Goal: Transaction & Acquisition: Purchase product/service

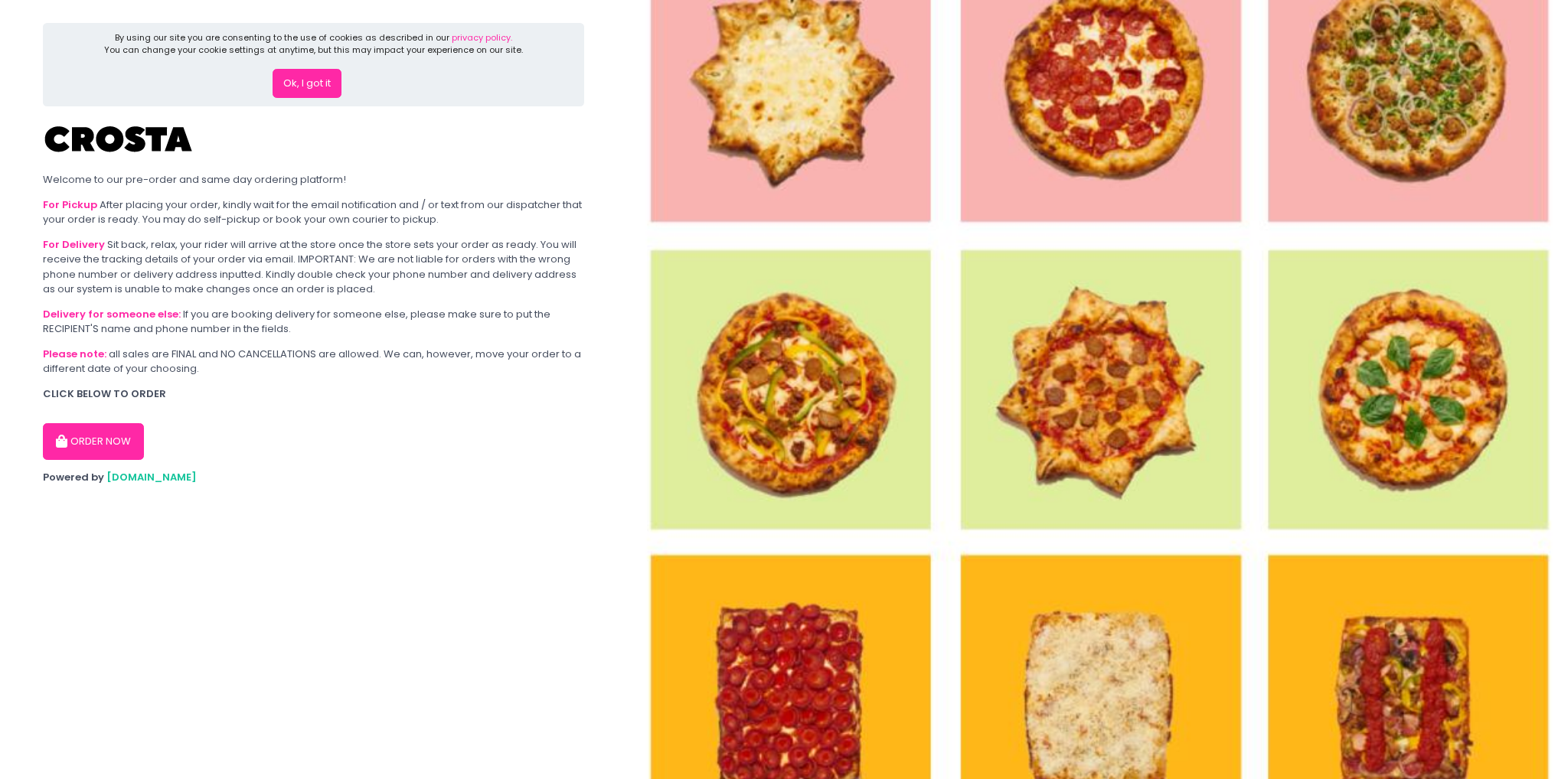
click at [121, 442] on button "ORDER NOW" at bounding box center [93, 441] width 101 height 36
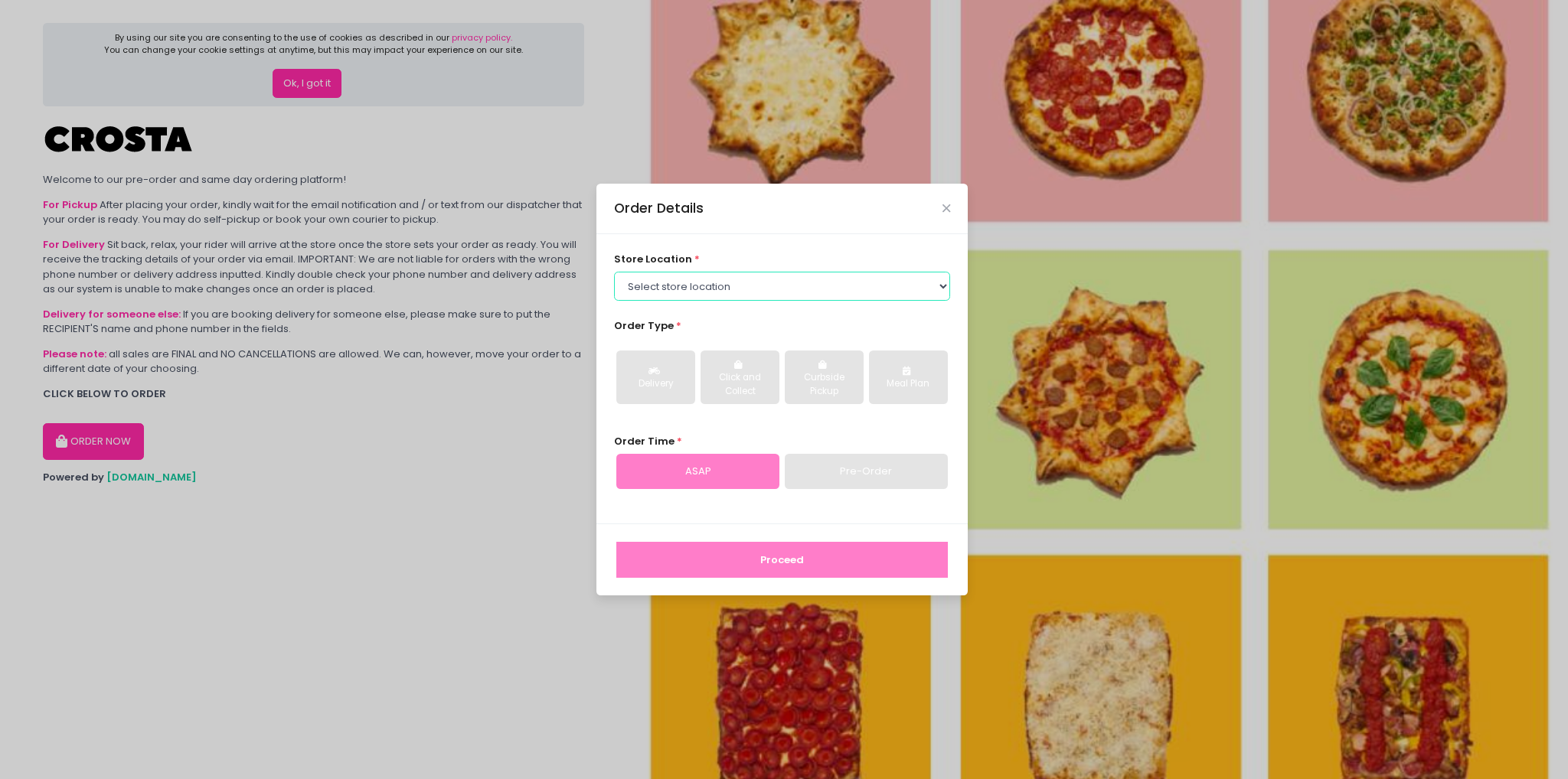
click at [945, 287] on select "Select store location [PERSON_NAME] Pizza - [PERSON_NAME] Pizza - [GEOGRAPHIC_D…" at bounding box center [782, 286] width 337 height 29
select select "5fabb2e53664a8677beaeb89"
click at [614, 272] on select "Select store location [PERSON_NAME] Pizza - [PERSON_NAME] Pizza - [GEOGRAPHIC_D…" at bounding box center [782, 286] width 337 height 29
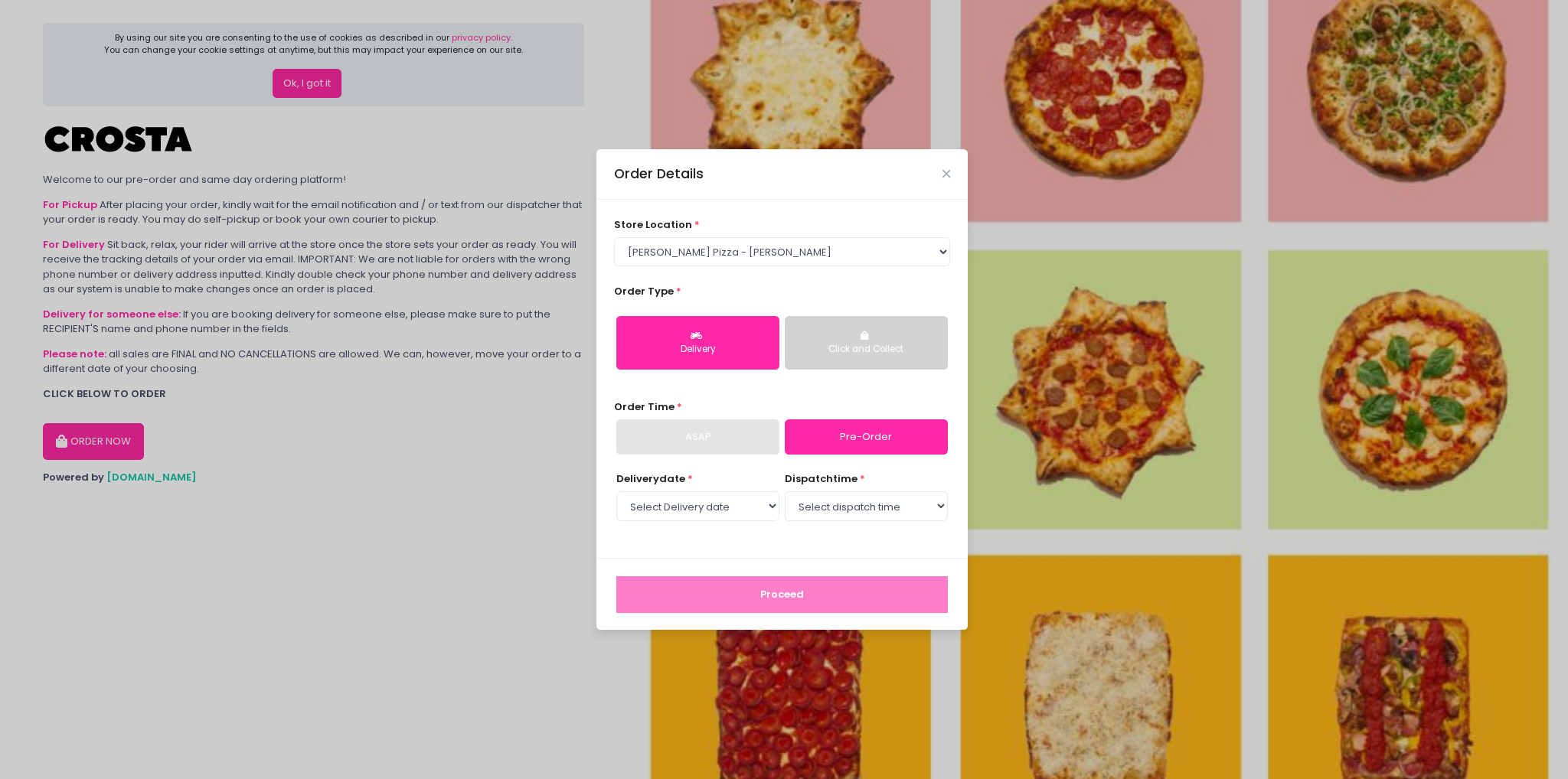
click at [722, 346] on div "Delivery" at bounding box center [697, 349] width 141 height 14
click at [772, 506] on select "Select Delivery date [DATE] [DATE] [DATE] [DATE] [DATE] [DATE]" at bounding box center [697, 506] width 163 height 29
select select "[DATE]"
click at [616, 492] on select "Select Delivery date [DATE] [DATE] [DATE] [DATE] [DATE] [DATE]" at bounding box center [697, 506] width 163 height 29
click at [911, 509] on select "Select dispatch time 12:00 PM - 12:30 PM 12:30 PM - 01:00 PM 01:00 PM - 01:30 P…" at bounding box center [866, 506] width 163 height 29
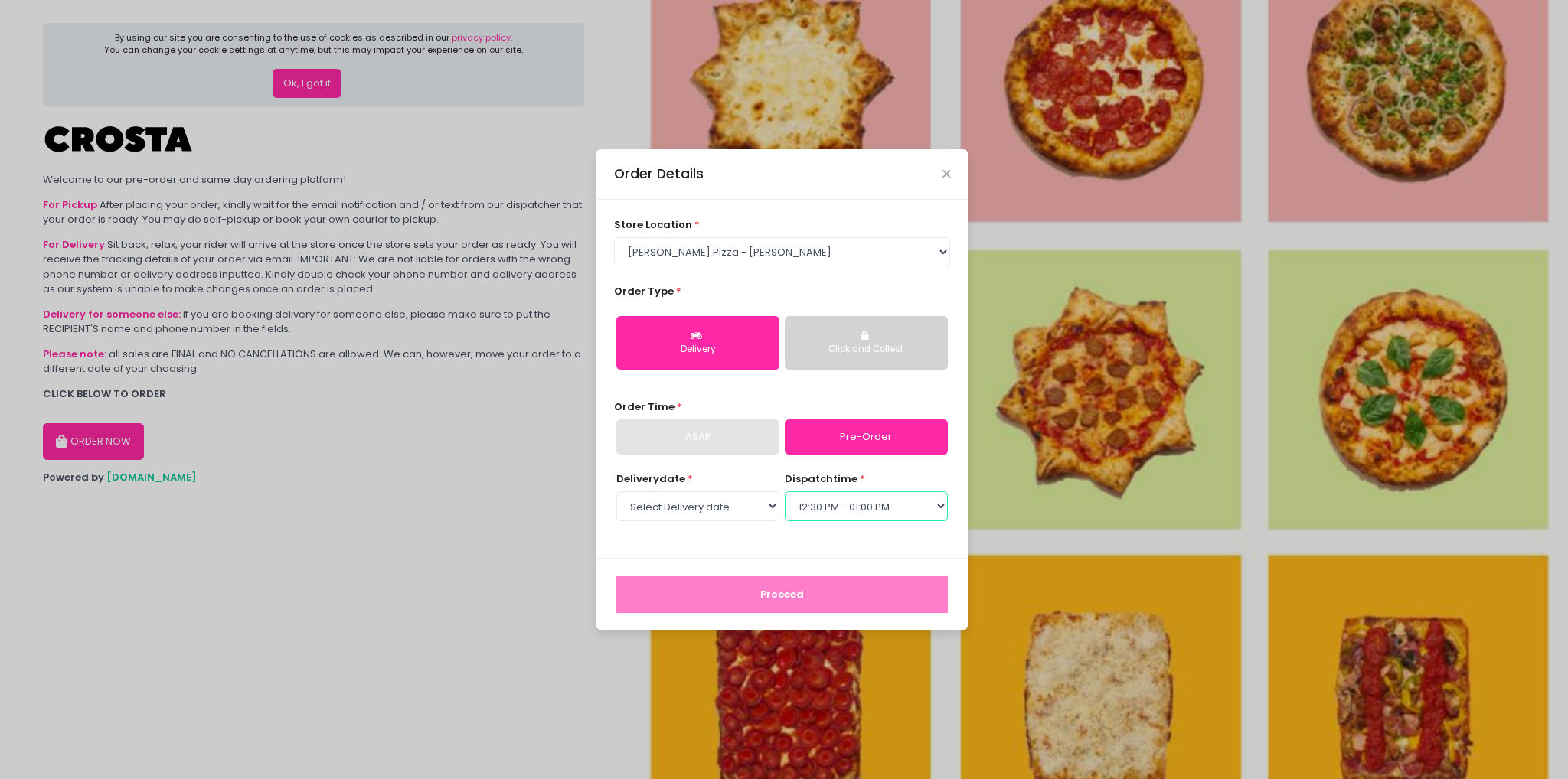
click at [785, 492] on select "Select dispatch time 12:00 PM - 12:30 PM 12:30 PM - 01:00 PM 01:00 PM - 01:30 P…" at bounding box center [866, 506] width 163 height 29
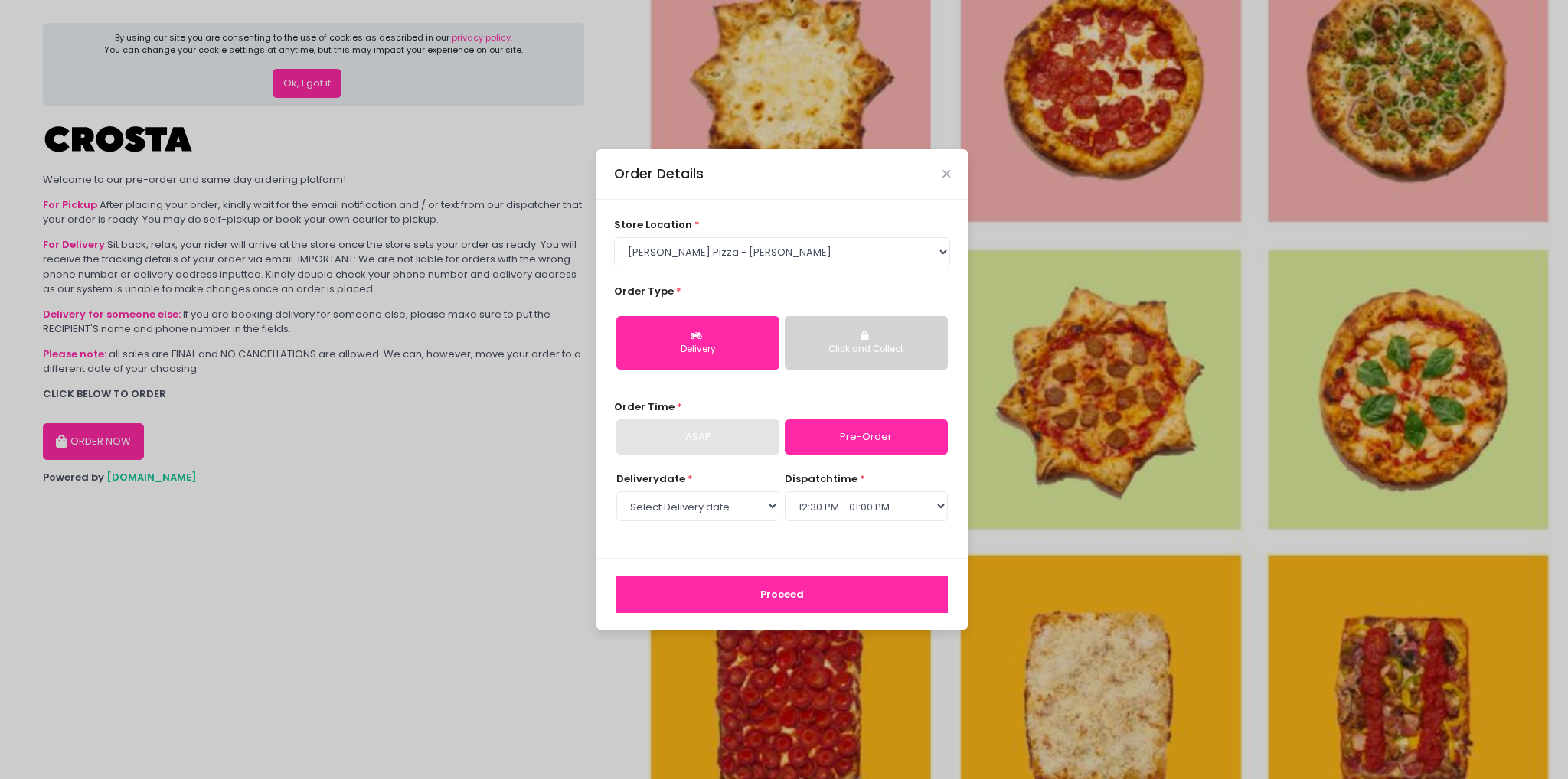
click at [812, 592] on button "Proceed" at bounding box center [781, 595] width 331 height 36
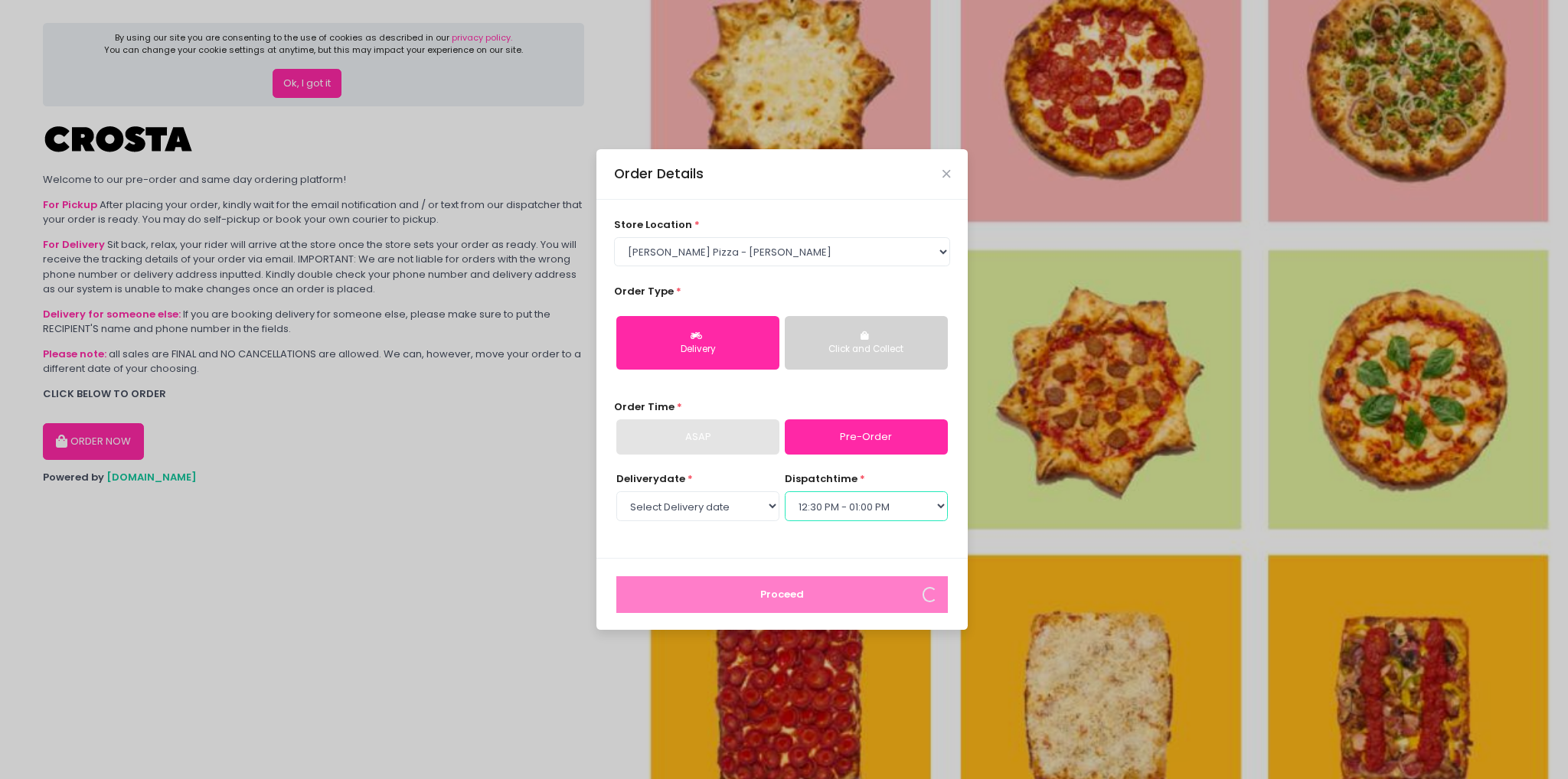
click at [911, 510] on select "Select dispatch time 12:00 PM - 12:30 PM 12:30 PM - 01:00 PM 01:00 PM - 01:30 P…" at bounding box center [866, 506] width 163 height 29
select select "12:00"
click at [785, 492] on select "Select dispatch time 12:00 PM - 12:30 PM 12:30 PM - 01:00 PM 01:00 PM - 01:30 P…" at bounding box center [866, 506] width 163 height 29
click at [946, 179] on icon "Close" at bounding box center [946, 174] width 7 height 12
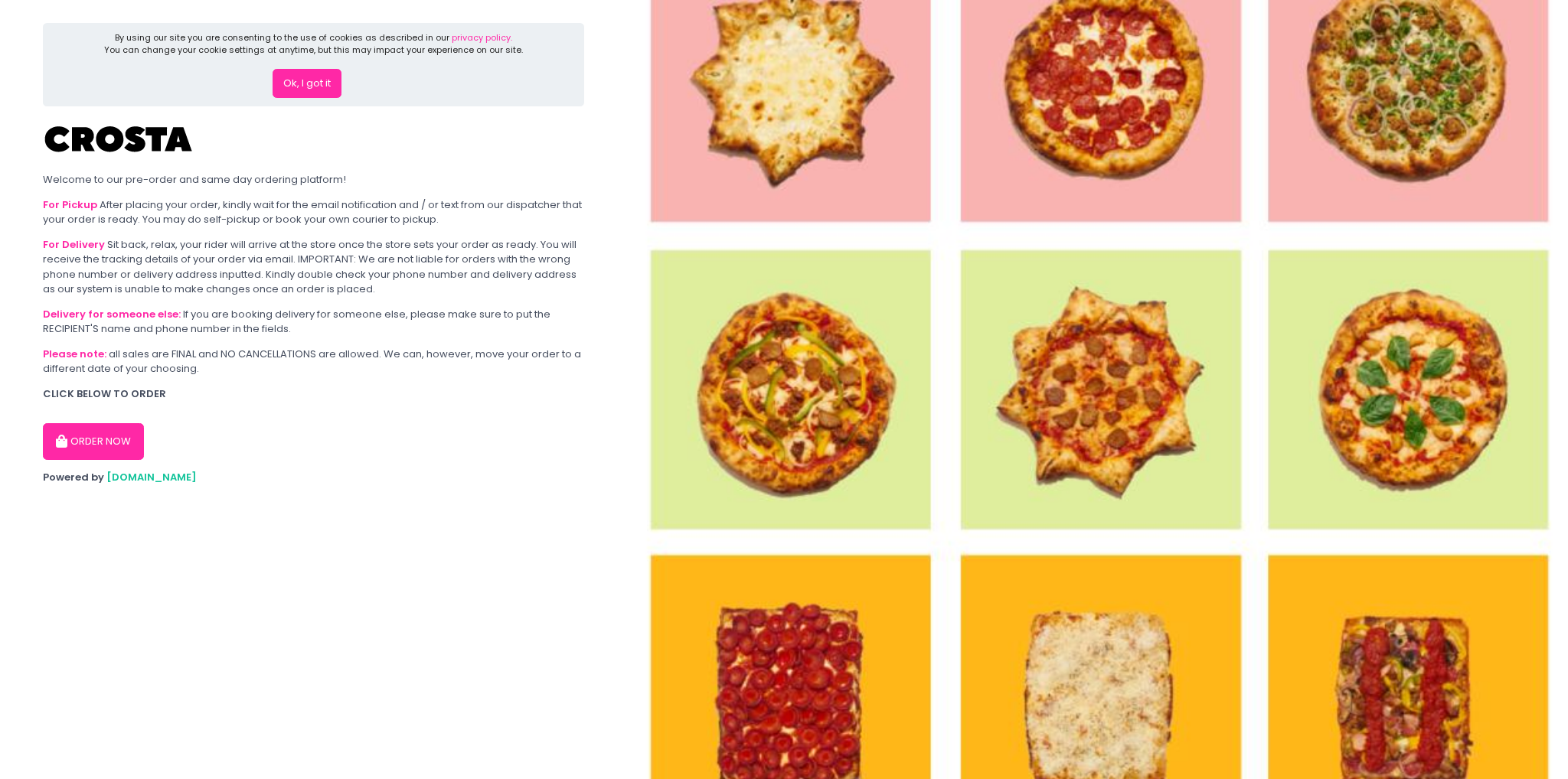
click at [113, 441] on button "ORDER NOW" at bounding box center [93, 441] width 101 height 36
select select "5fabb2e53664a8677beaeb89"
select select "[DATE]"
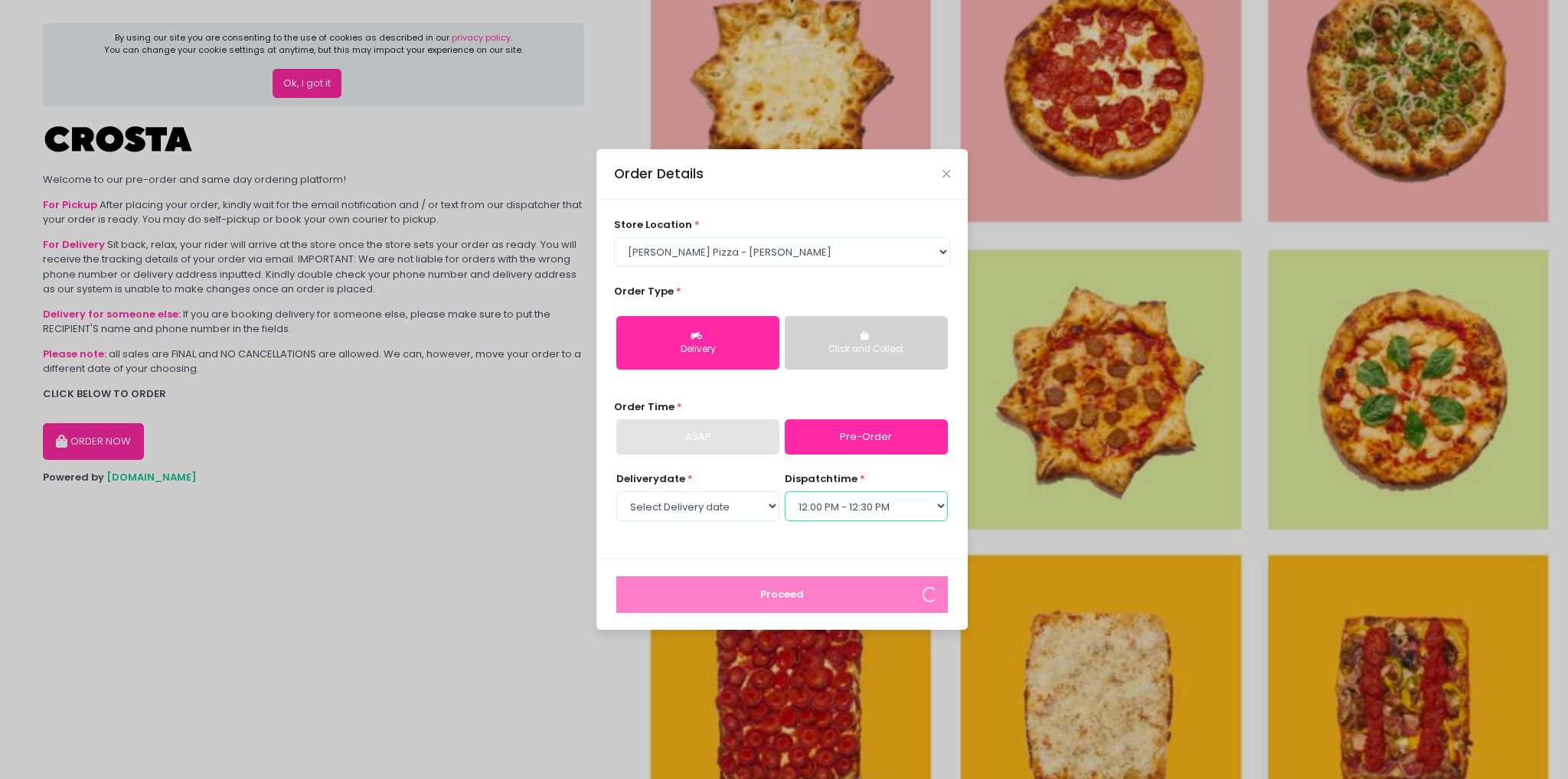
click at [935, 511] on select "Select dispatch time 12:00 PM - 12:30 PM 12:30 PM - 01:00 PM 01:00 PM - 01:30 P…" at bounding box center [866, 506] width 163 height 29
click at [785, 492] on select "Select dispatch time 12:00 PM - 12:30 PM 12:30 PM - 01:00 PM 01:00 PM - 01:30 P…" at bounding box center [866, 506] width 163 height 29
click at [938, 511] on select "Select dispatch time 12:00 PM - 12:30 PM 12:30 PM - 01:00 PM 01:00 PM - 01:30 P…" at bounding box center [866, 506] width 163 height 29
click at [785, 492] on select "Select dispatch time 12:00 PM - 12:30 PM 12:30 PM - 01:00 PM 01:00 PM - 01:30 P…" at bounding box center [866, 506] width 163 height 29
click at [939, 504] on select "Select dispatch time 12:00 PM - 12:30 PM 12:30 PM - 01:00 PM 01:00 PM - 01:30 P…" at bounding box center [866, 506] width 163 height 29
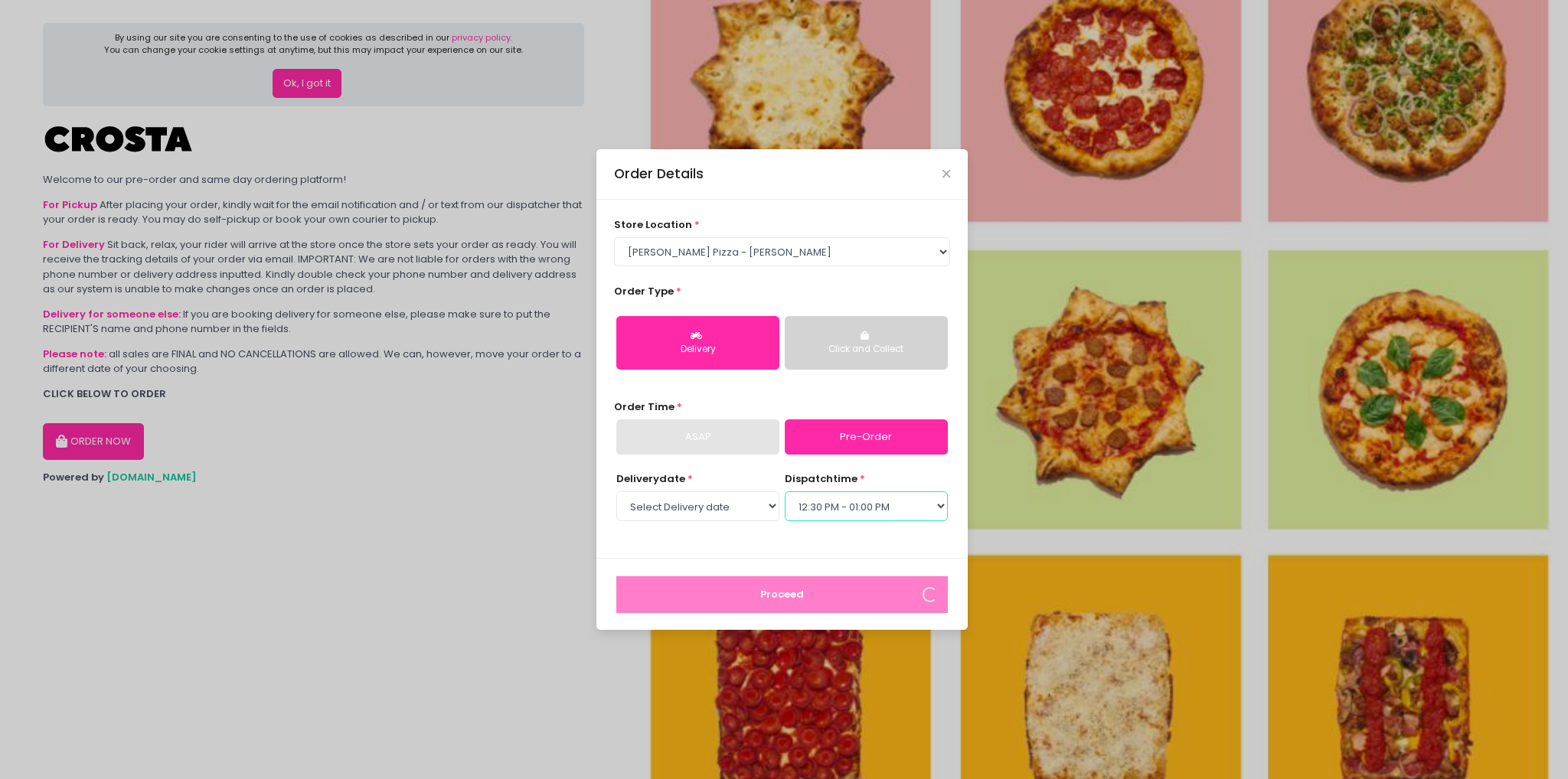
select select "12:00"
click at [785, 492] on select "Select dispatch time 12:00 PM - 12:30 PM 12:30 PM - 01:00 PM 01:00 PM - 01:30 P…" at bounding box center [866, 506] width 163 height 29
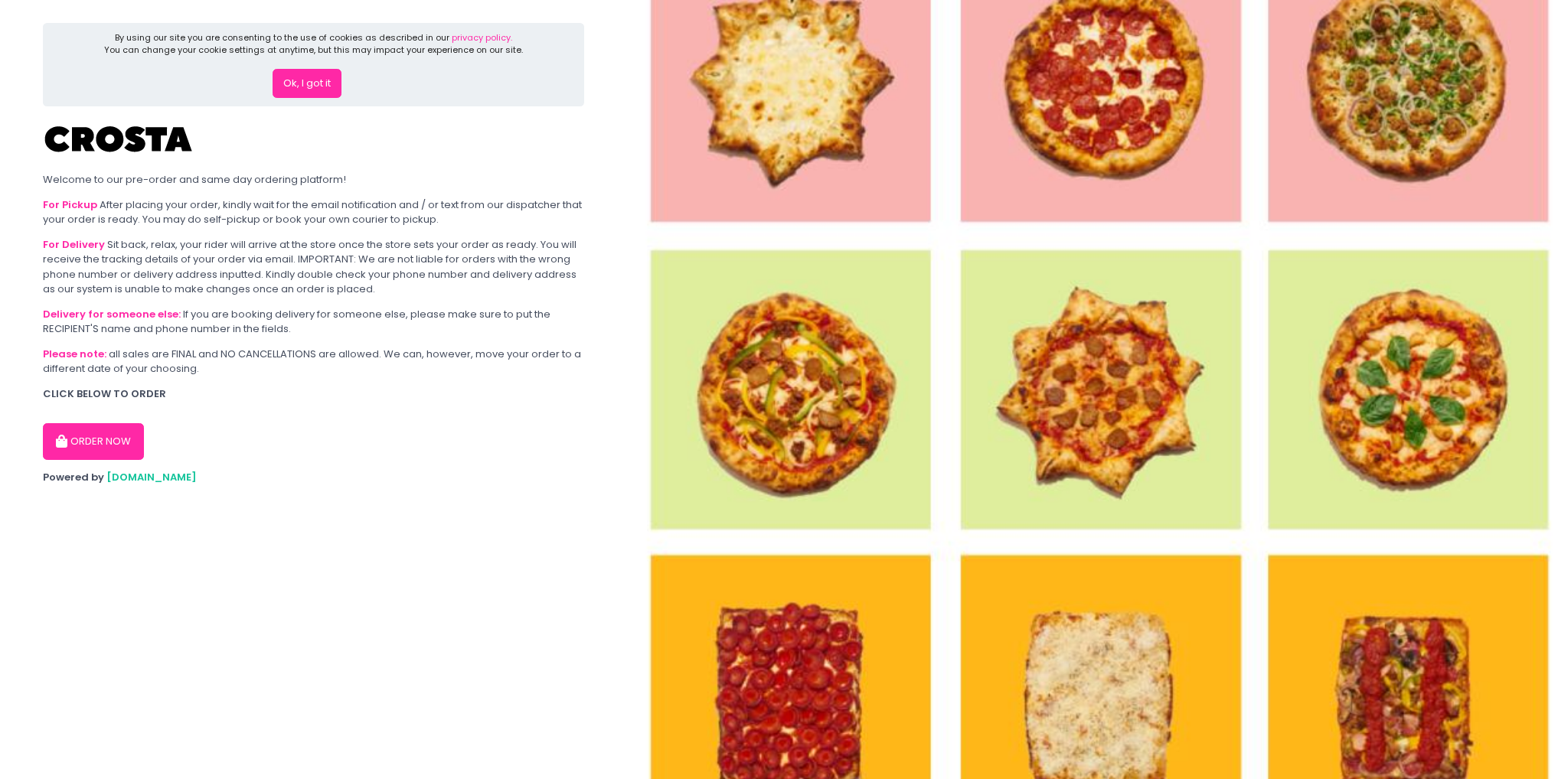
click at [110, 448] on button "ORDER NOW" at bounding box center [93, 441] width 101 height 36
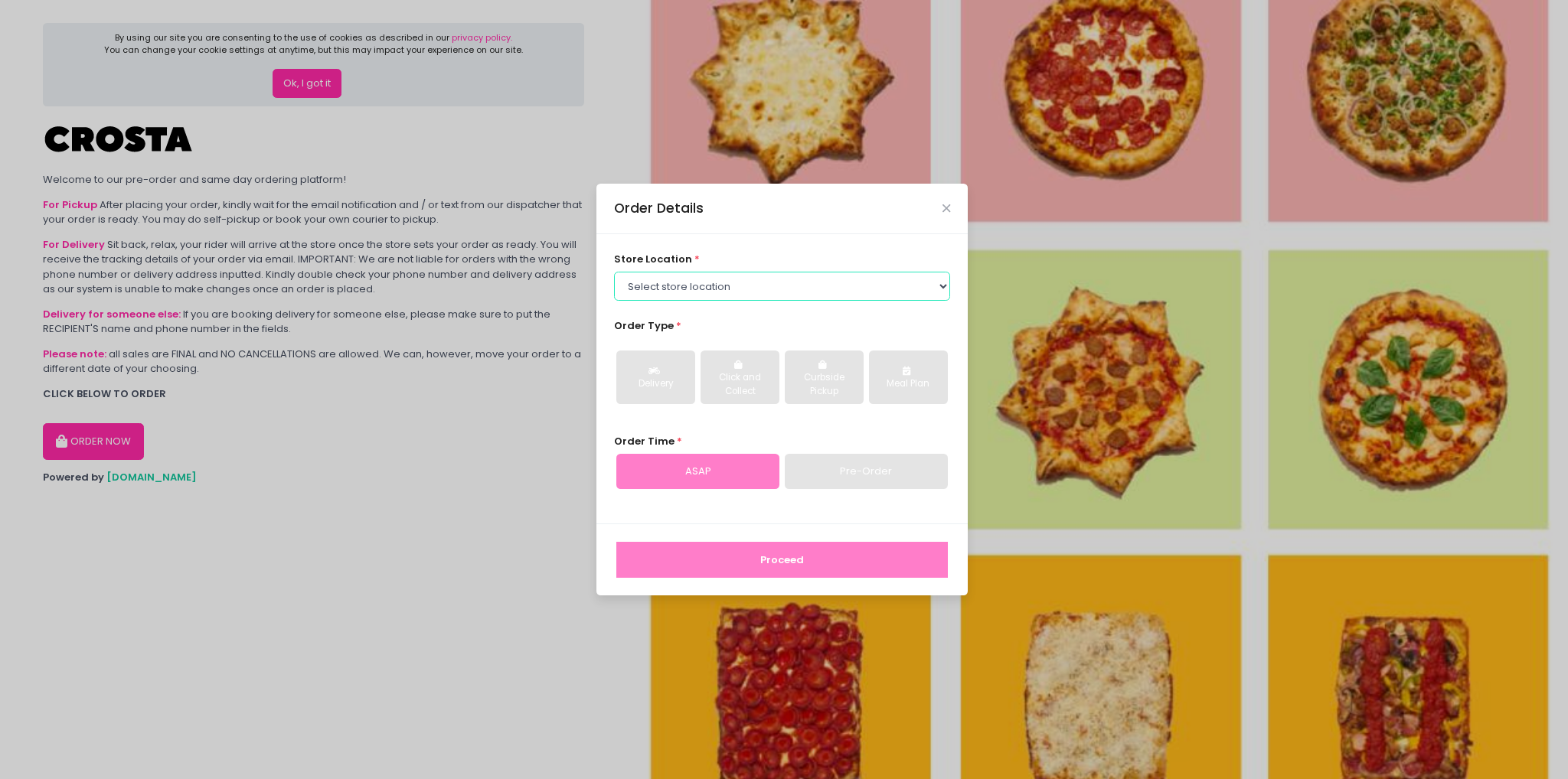
click at [802, 288] on select "Select store location [PERSON_NAME] Pizza - [PERSON_NAME] Pizza - [GEOGRAPHIC_D…" at bounding box center [782, 286] width 337 height 29
select select "5fabb2e53664a8677beaeb89"
click at [614, 272] on select "Select store location [PERSON_NAME] Pizza - [PERSON_NAME] Pizza - [GEOGRAPHIC_D…" at bounding box center [782, 286] width 337 height 29
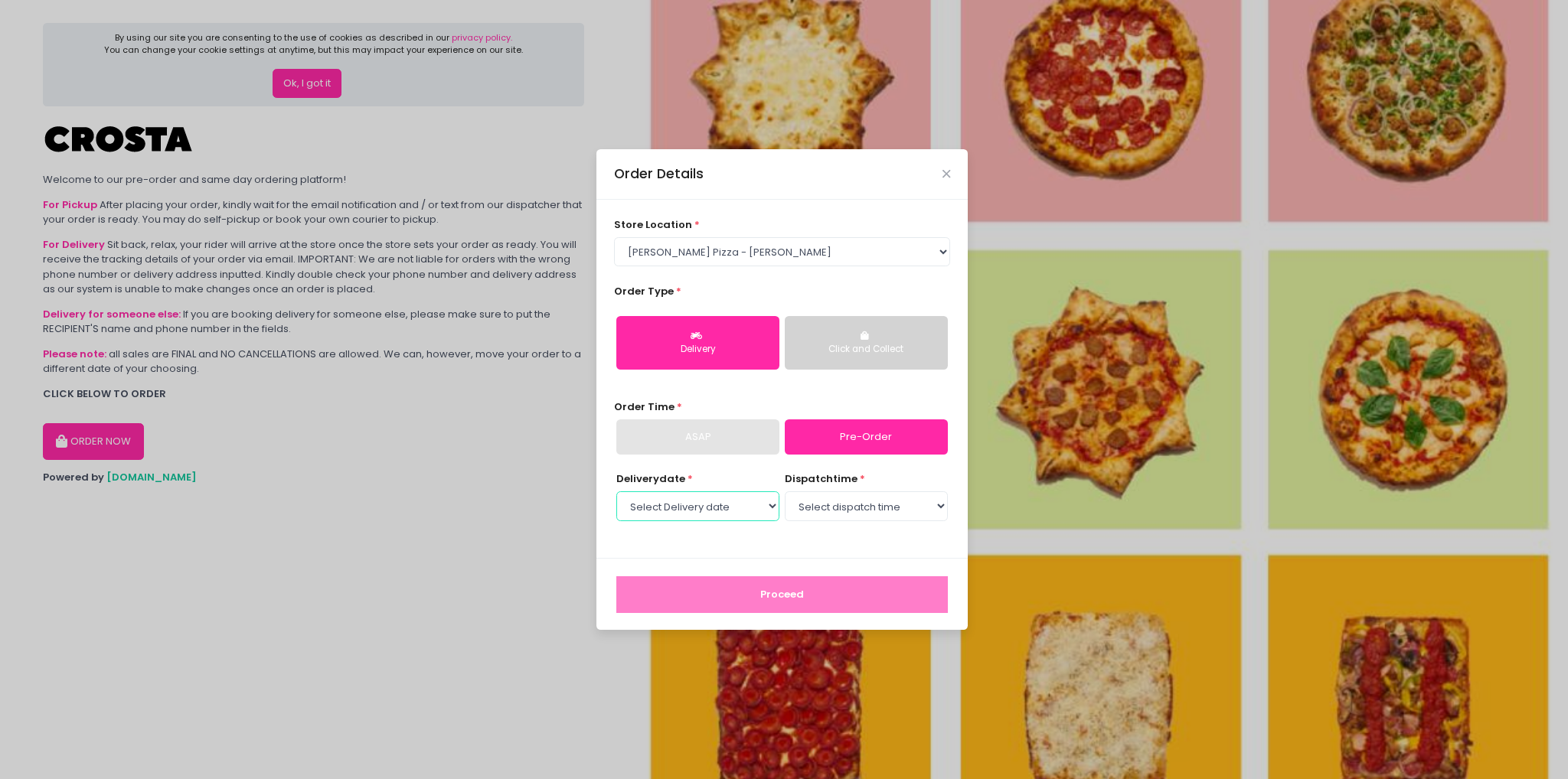
click at [776, 512] on select "Select Delivery date [DATE] [DATE] [DATE] [DATE] [DATE] [DATE]" at bounding box center [697, 506] width 163 height 29
select select "[DATE]"
click at [616, 492] on select "Select Delivery date [DATE] [DATE] [DATE] [DATE] [DATE] [DATE]" at bounding box center [697, 506] width 163 height 29
click at [845, 511] on select "Select dispatch time 12:00 PM - 12:30 PM 12:30 PM - 01:00 PM 01:00 PM - 01:30 P…" at bounding box center [866, 506] width 163 height 29
select select "12:00"
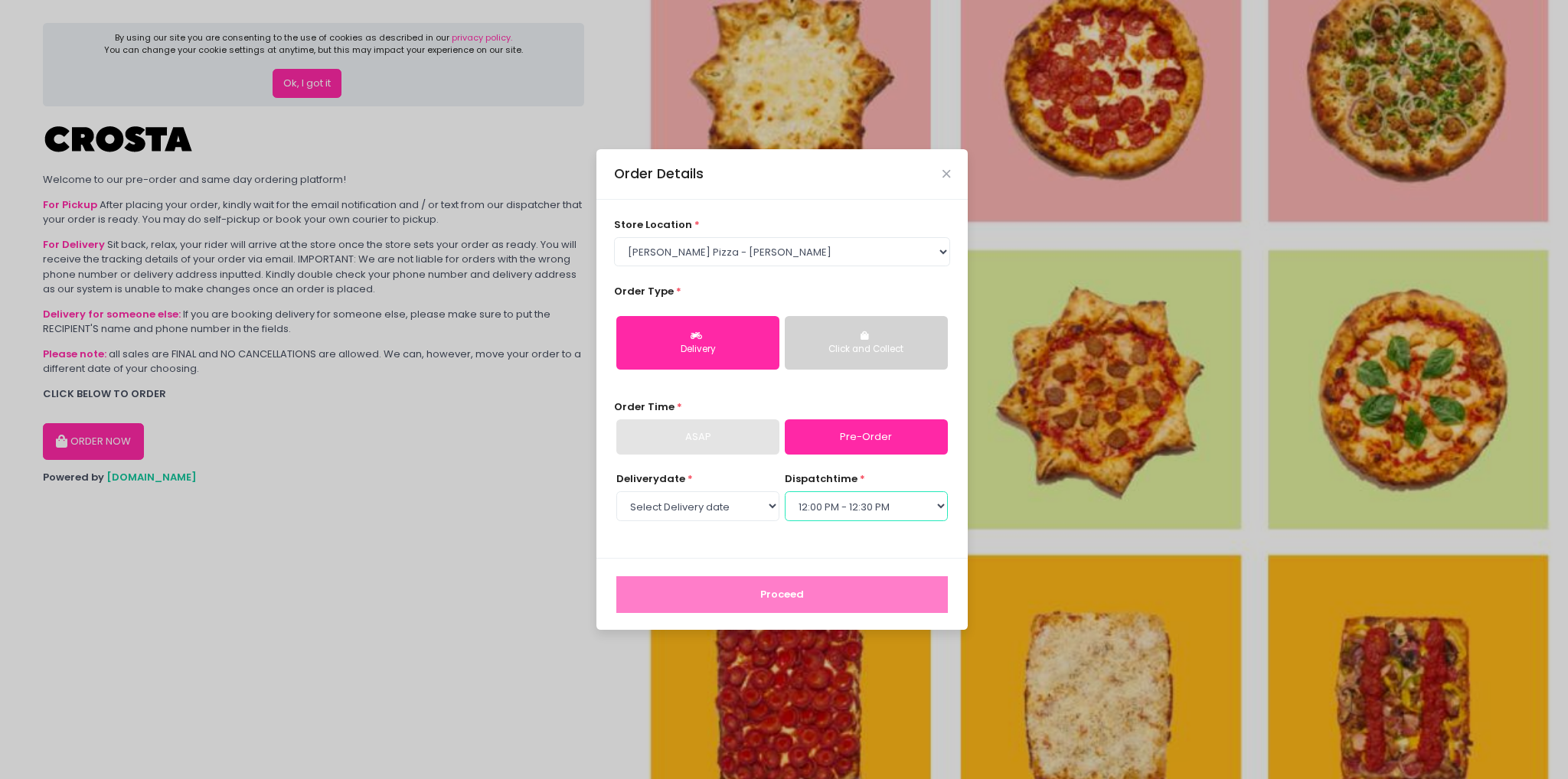
click at [785, 492] on select "Select dispatch time 12:00 PM - 12:30 PM 12:30 PM - 01:00 PM 01:00 PM - 01:30 P…" at bounding box center [866, 506] width 163 height 29
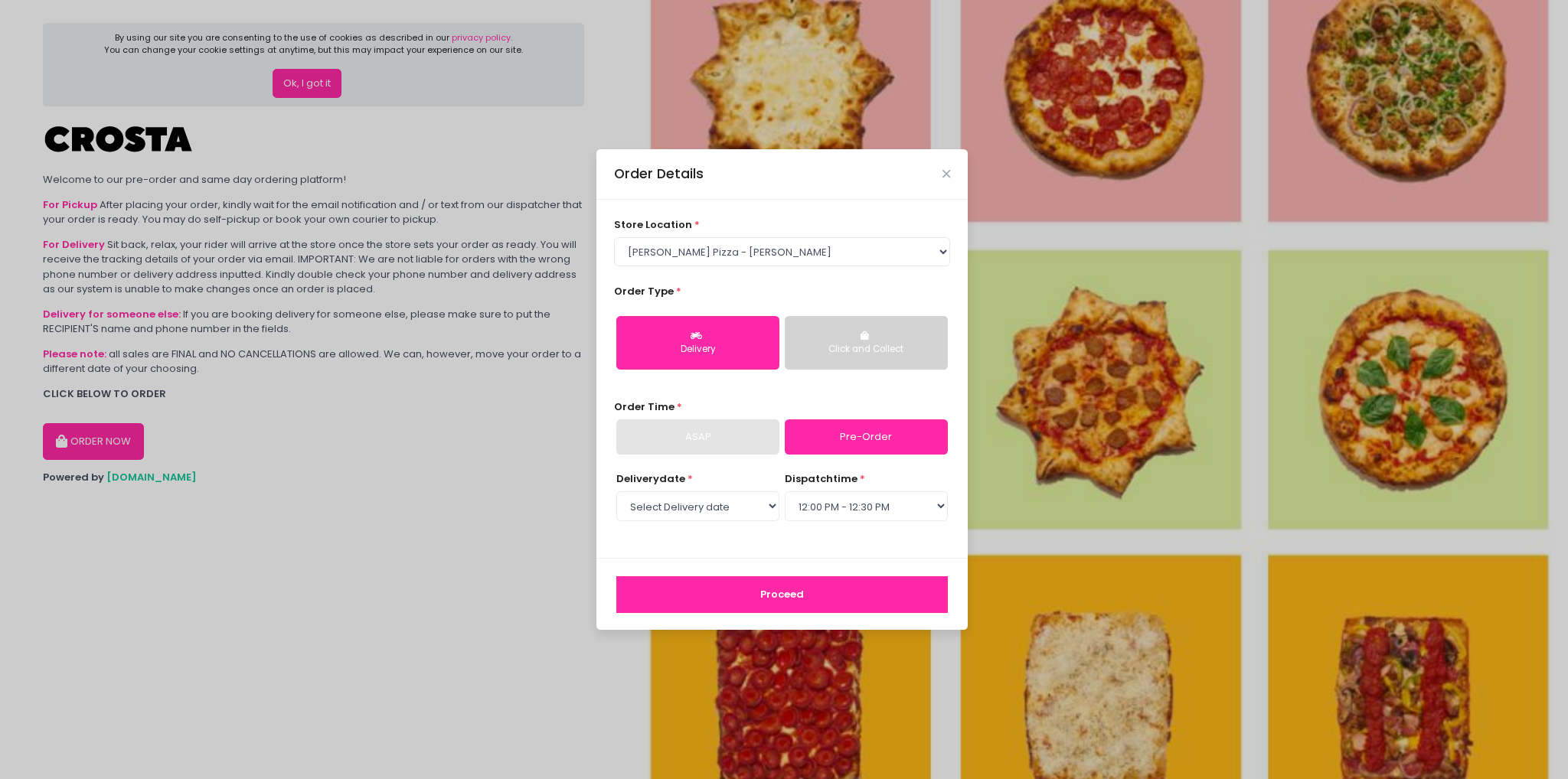
click at [801, 595] on button "Proceed" at bounding box center [781, 595] width 331 height 36
